Goal: Task Accomplishment & Management: Use online tool/utility

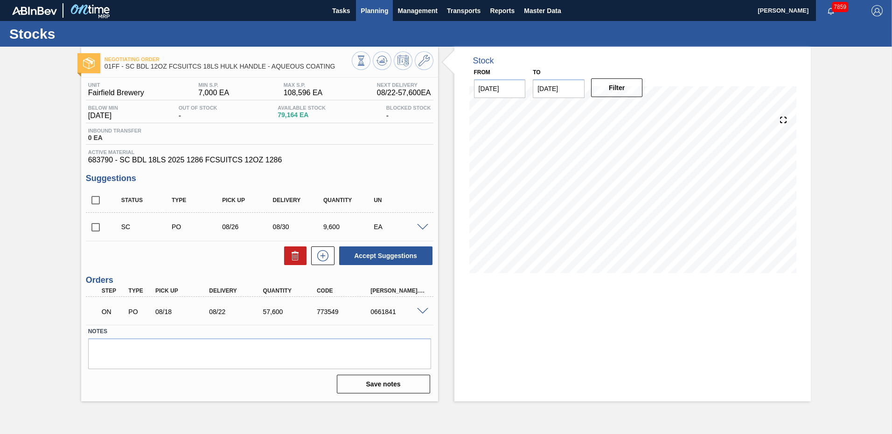
click at [375, 13] on span "Planning" at bounding box center [375, 10] width 28 height 11
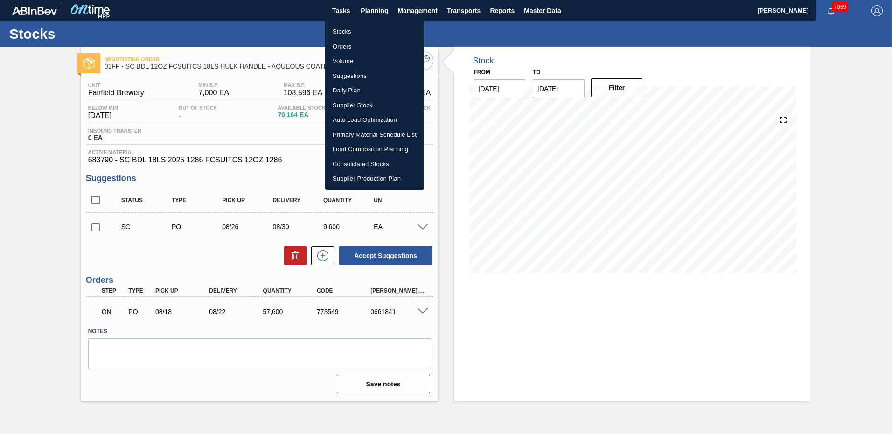
click at [350, 51] on li "Orders" at bounding box center [374, 46] width 99 height 15
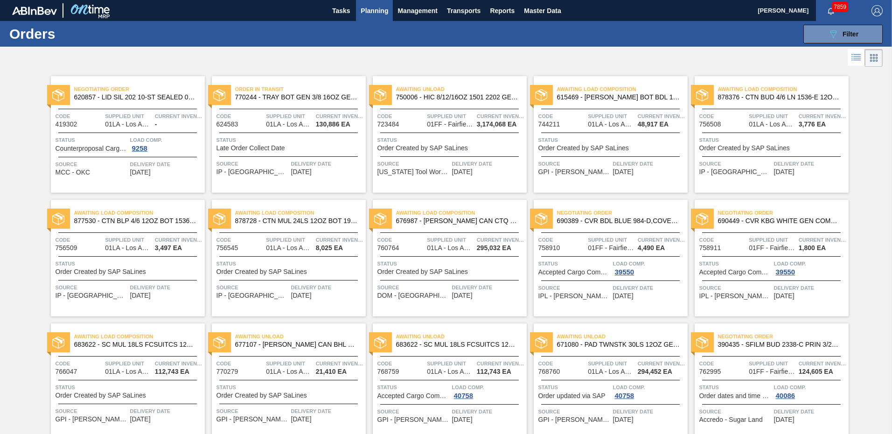
click at [373, 12] on span "Planning" at bounding box center [375, 10] width 28 height 11
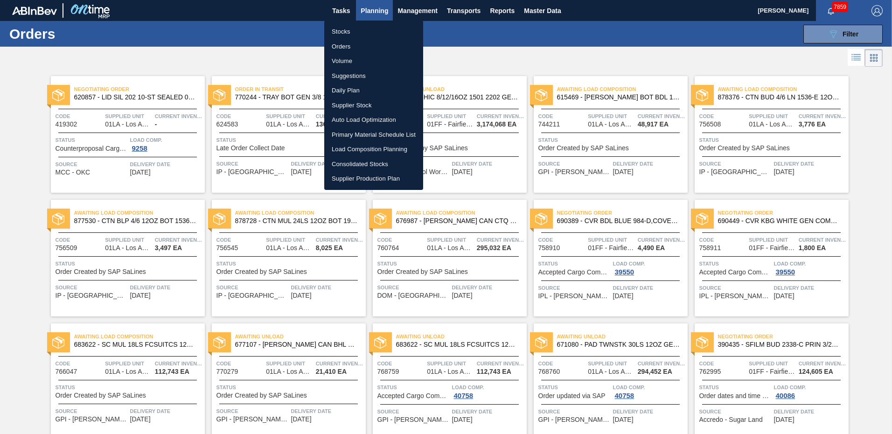
click at [356, 92] on li "Daily Plan" at bounding box center [373, 90] width 99 height 15
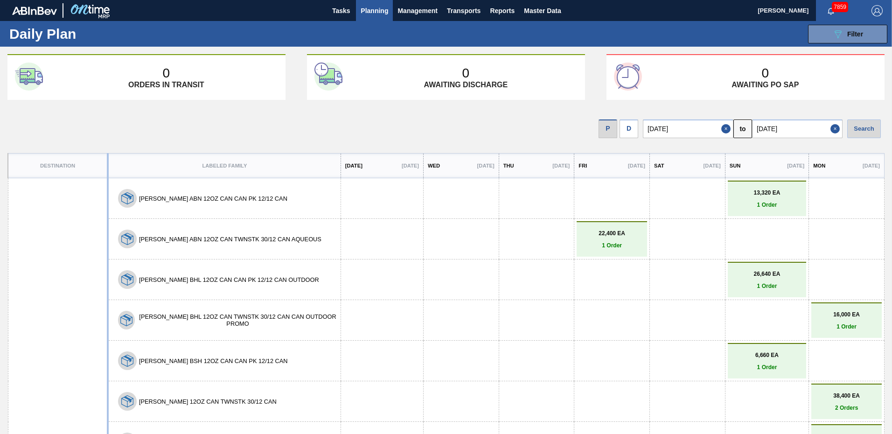
click at [798, 130] on input "[DATE]" at bounding box center [797, 128] width 91 height 19
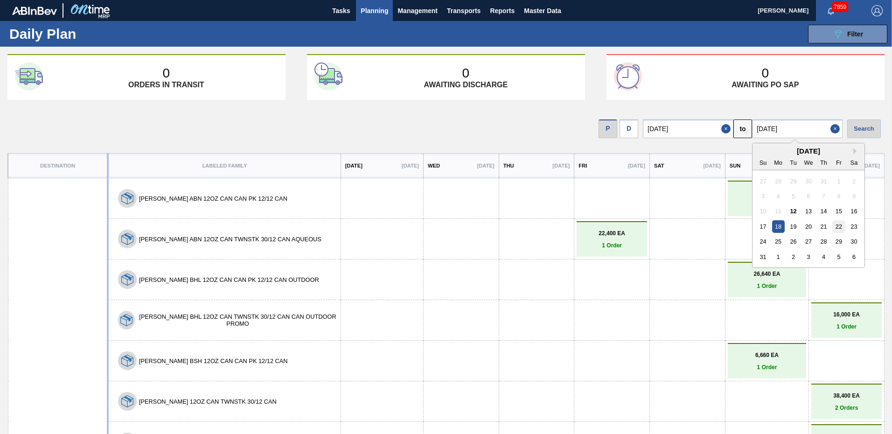
click at [837, 223] on div "22" at bounding box center [838, 226] width 13 height 13
type input "[DATE]"
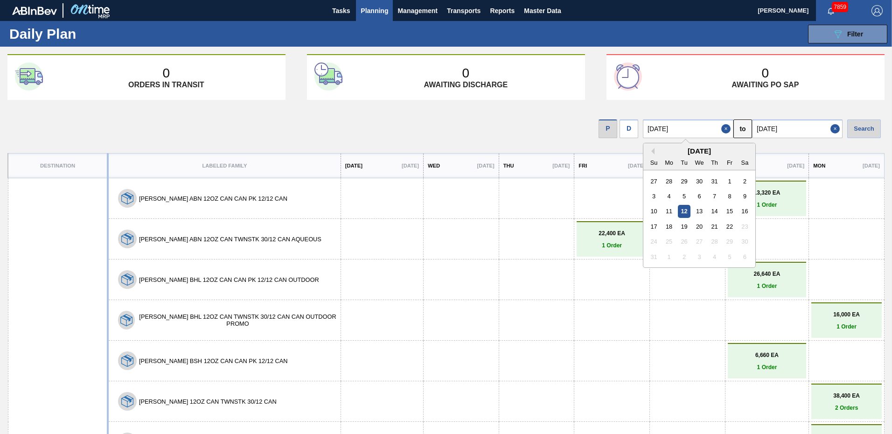
click at [692, 124] on input "[DATE]" at bounding box center [688, 128] width 91 height 19
click at [728, 227] on div "22" at bounding box center [729, 226] width 13 height 13
type input "[DATE]"
click at [757, 192] on p "13,320 EA" at bounding box center [767, 192] width 74 height 7
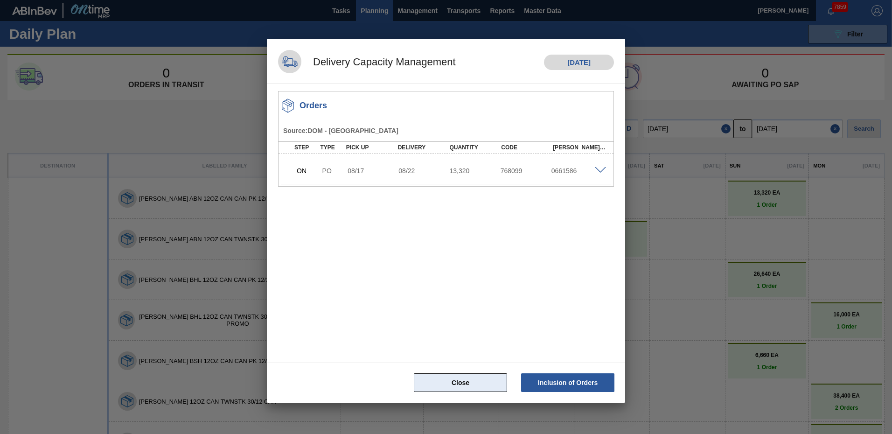
click at [474, 379] on button "Close" at bounding box center [460, 382] width 93 height 19
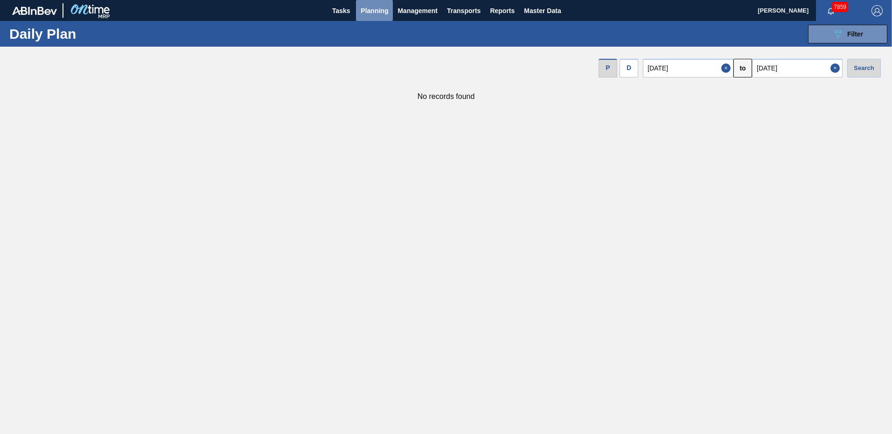
click at [374, 7] on span "Planning" at bounding box center [375, 10] width 28 height 11
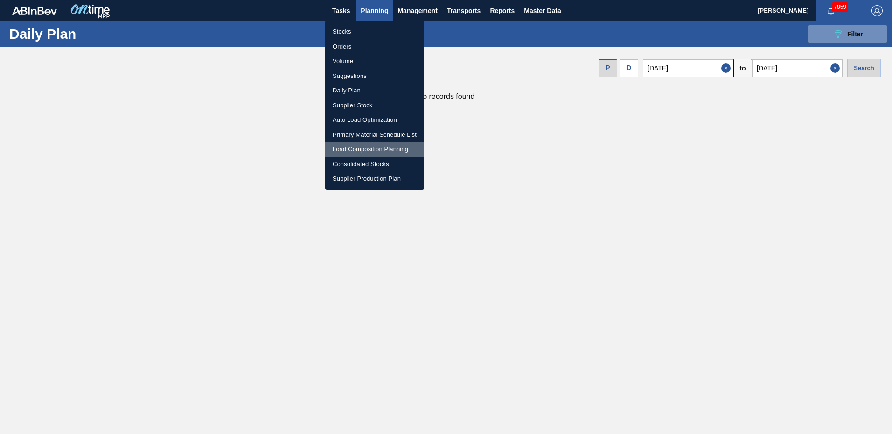
click at [370, 152] on li "Load Composition Planning" at bounding box center [374, 149] width 99 height 15
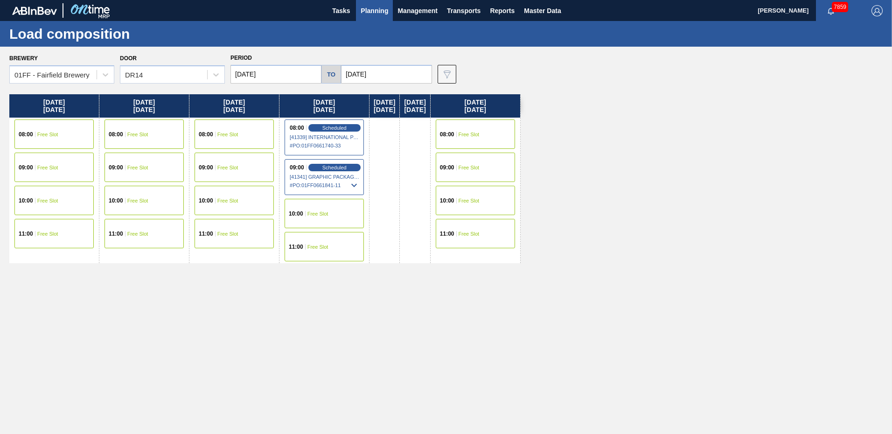
click at [324, 180] on span "# PO : 01FF0661841-11" at bounding box center [325, 185] width 70 height 11
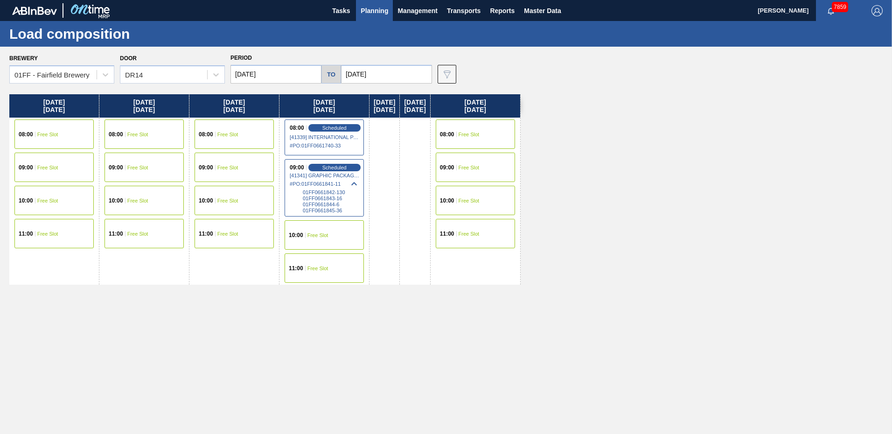
click at [330, 195] on span "01FF0661842-130" at bounding box center [331, 192] width 57 height 6
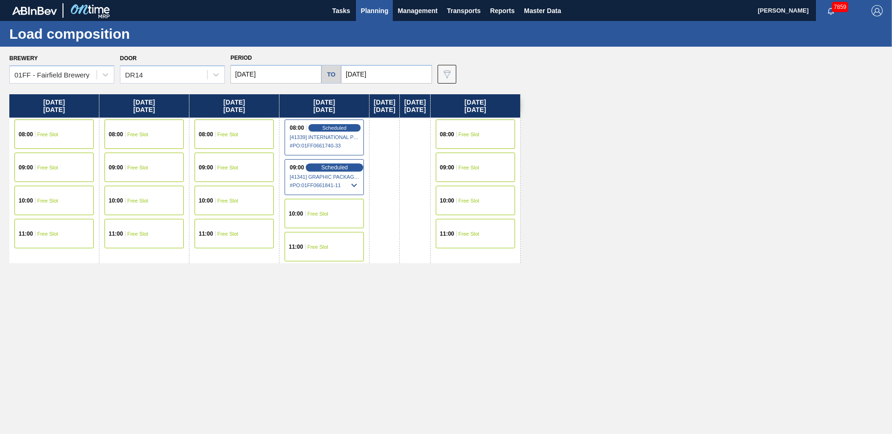
click at [324, 169] on span "Scheduled" at bounding box center [334, 167] width 27 height 6
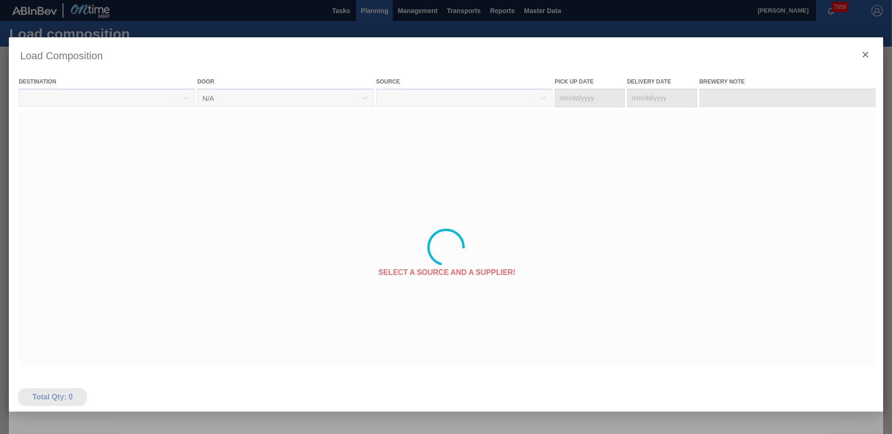
type Date "[DATE]"
